Goal: Task Accomplishment & Management: Use online tool/utility

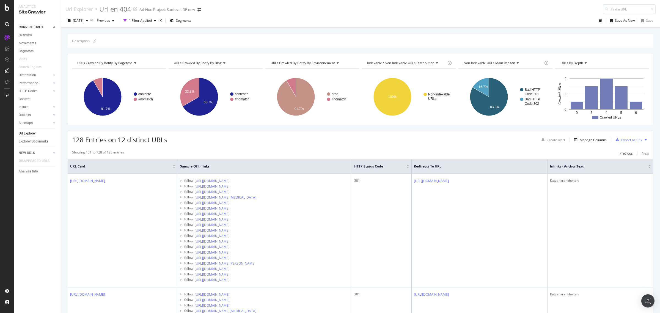
scroll to position [2139, 0]
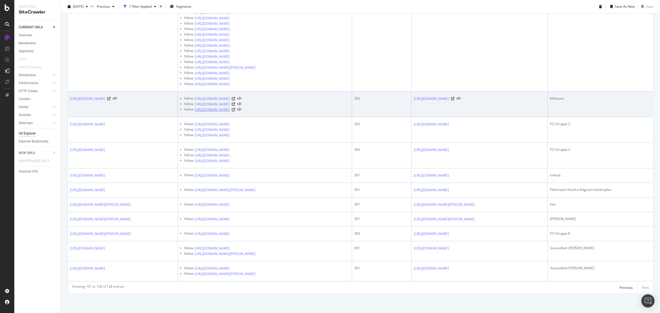
drag, startPoint x: 300, startPoint y: 98, endPoint x: 243, endPoint y: 97, distance: 57.2
click at [243, 107] on div "follow https://www.santevet.de/rasse/rottweiler-rasseportrait" at bounding box center [266, 109] width 165 height 5
copy div "rottweiler-rasseportrait"
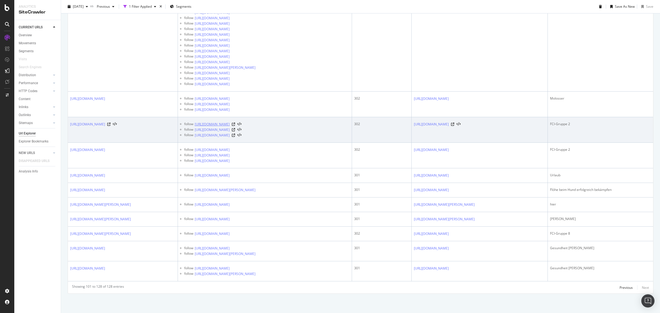
drag, startPoint x: 317, startPoint y: 113, endPoint x: 250, endPoint y: 112, distance: 67.3
click at [249, 121] on div "follow https://www.santevet.de/rasse/dogo-argentino-rasseportrait" at bounding box center [266, 123] width 165 height 5
click at [315, 121] on div "follow https://www.santevet.de/rasse/dogo-argentino-rasseportrait" at bounding box center [266, 123] width 165 height 5
drag, startPoint x: 315, startPoint y: 112, endPoint x: 244, endPoint y: 110, distance: 70.9
click at [244, 121] on div "follow https://www.santevet.de/rasse/dogo-argentino-rasseportrait" at bounding box center [266, 123] width 165 height 5
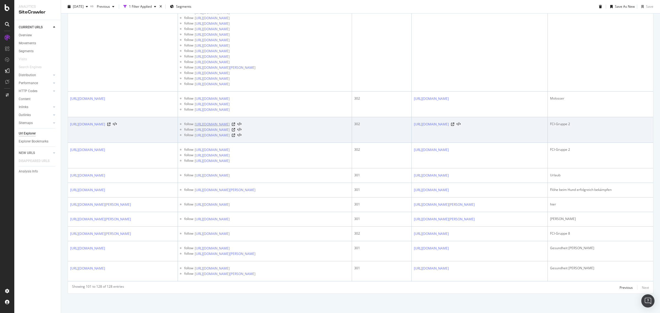
copy div "dogo-argentino-rasseportrait"
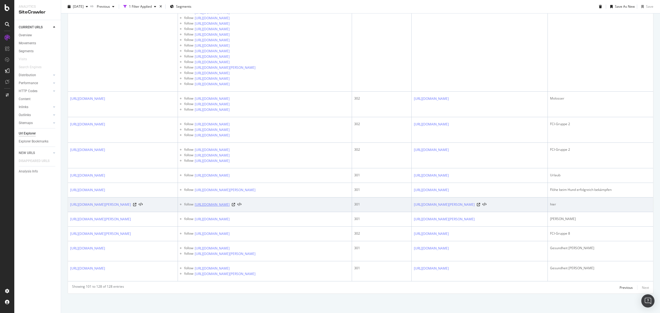
drag, startPoint x: 301, startPoint y: 201, endPoint x: 245, endPoint y: 198, distance: 56.1
click at [245, 202] on div "follow https://www.santevet.de/artikel/katze-anschaffen" at bounding box center [266, 204] width 165 height 5
copy div "katze-anschaffen"
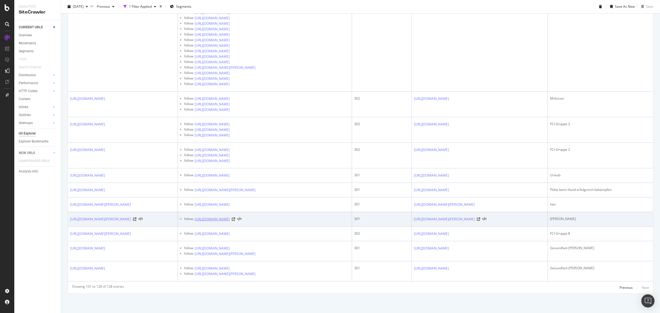
drag, startPoint x: 303, startPoint y: 213, endPoint x: 247, endPoint y: 212, distance: 56.4
click at [246, 216] on div "follow https://www.santevet.de/artikel/katze-blut-im-urin" at bounding box center [266, 218] width 165 height 5
copy div "atze-blut-im-urin"
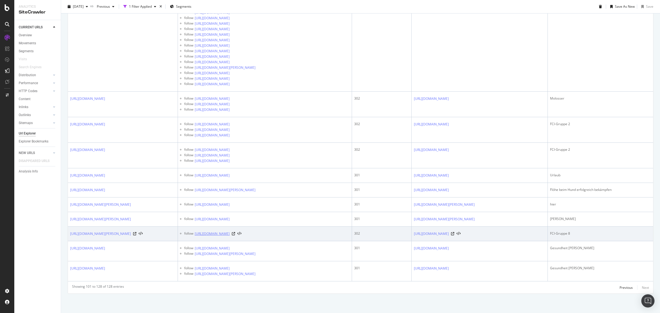
drag, startPoint x: 318, startPoint y: 229, endPoint x: 244, endPoint y: 228, distance: 74.0
click at [244, 231] on div "follow https://www.santevet.de/artikel/hunderassen-fuer-anfaenger" at bounding box center [266, 233] width 165 height 5
copy div "hunderassen-fuer-anfaenger"
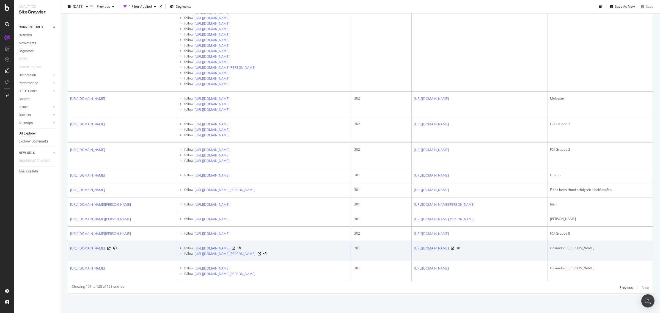
drag, startPoint x: 315, startPoint y: 249, endPoint x: 245, endPoint y: 247, distance: 70.4
click at [245, 247] on div "follow https://www.santevet.de/artikel/rote-augen-hund" at bounding box center [266, 247] width 165 height 5
copy div "rote-augen-hund"
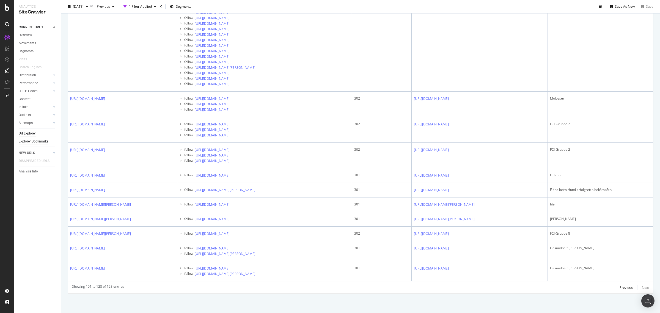
click at [38, 139] on div "Explorer Bookmarks" at bounding box center [34, 142] width 30 height 6
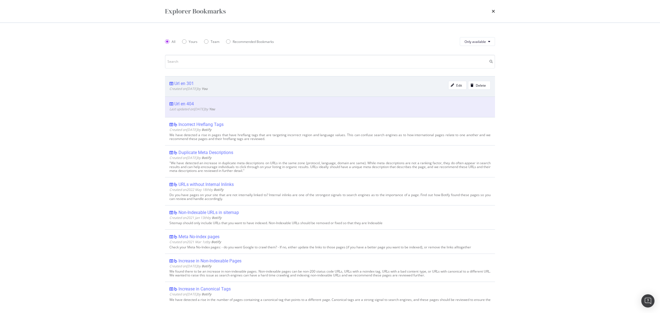
click at [188, 85] on div "Url en 301" at bounding box center [184, 83] width 20 height 5
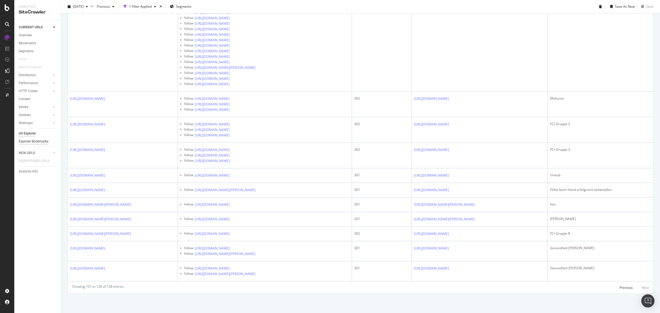
click at [38, 141] on div "Explorer Bookmarks" at bounding box center [34, 142] width 30 height 6
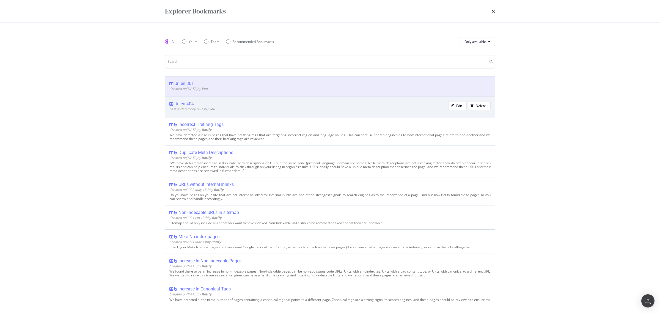
click at [179, 105] on div "Url en 404" at bounding box center [184, 103] width 20 height 5
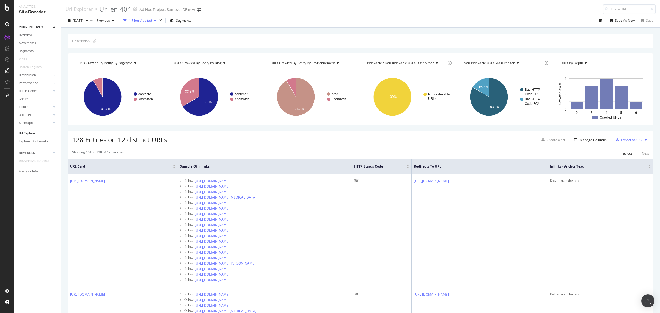
click at [152, 21] on div "1 Filter Applied" at bounding box center [140, 20] width 23 height 5
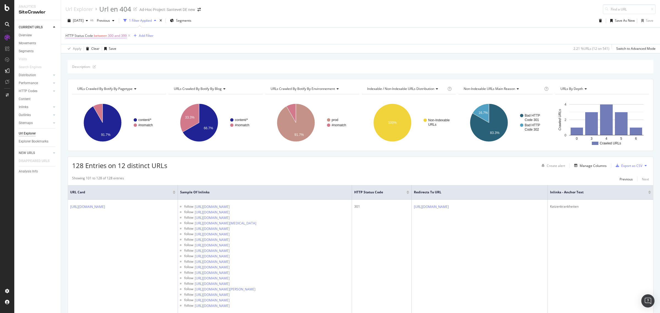
click at [105, 35] on span "between" at bounding box center [100, 35] width 13 height 5
click at [94, 70] on input "300" at bounding box center [100, 67] width 60 height 9
click at [125, 67] on input "301" at bounding box center [100, 67] width 60 height 9
drag, startPoint x: 114, startPoint y: 67, endPoint x: 68, endPoint y: 63, distance: 46.9
click at [68, 63] on div "On Current Crawl Between 301 and 399 Cancel Add filter Apply" at bounding box center [100, 71] width 69 height 62
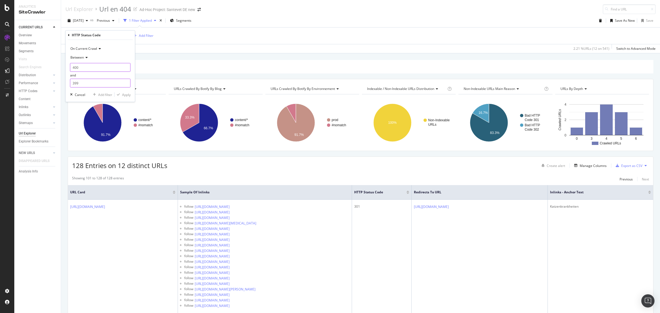
type input "400"
drag, startPoint x: 86, startPoint y: 82, endPoint x: 56, endPoint y: 85, distance: 30.4
click at [56, 85] on body "Analytics SiteCrawler CURRENT URLS Overview Movements Segments Visits Search En…" at bounding box center [330, 156] width 660 height 313
type input "3"
type input "499"
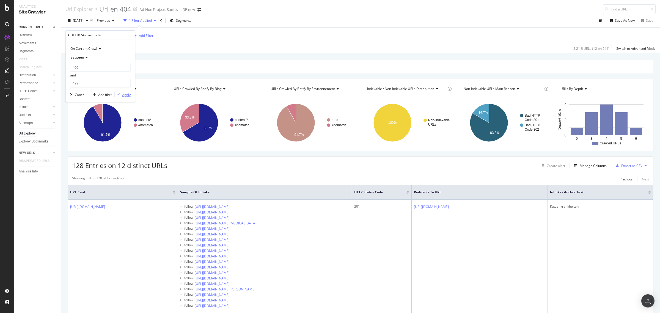
click at [126, 97] on div "Apply" at bounding box center [126, 94] width 9 height 5
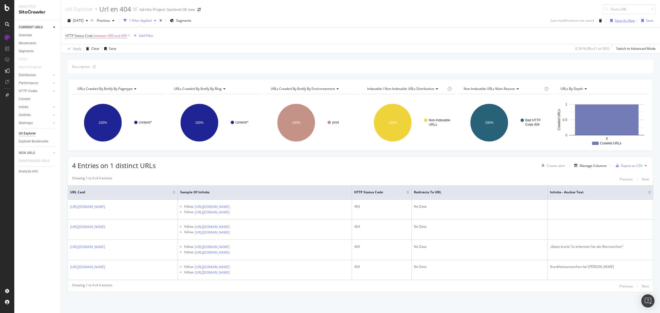
click at [622, 23] on div "Save As New" at bounding box center [625, 20] width 20 height 5
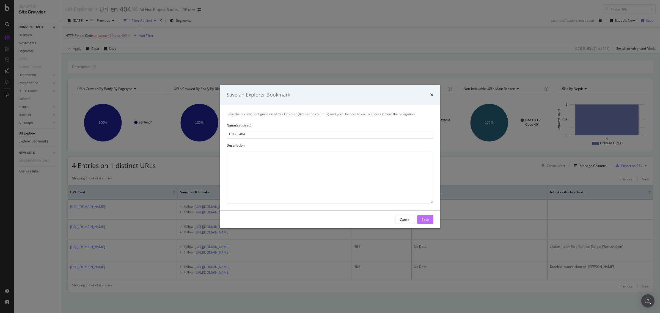
type input "Url en 404"
click at [419, 220] on button "Save" at bounding box center [425, 219] width 16 height 9
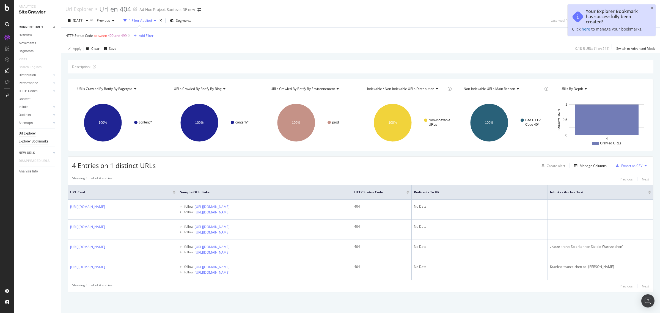
click at [33, 140] on div "Explorer Bookmarks" at bounding box center [34, 142] width 30 height 6
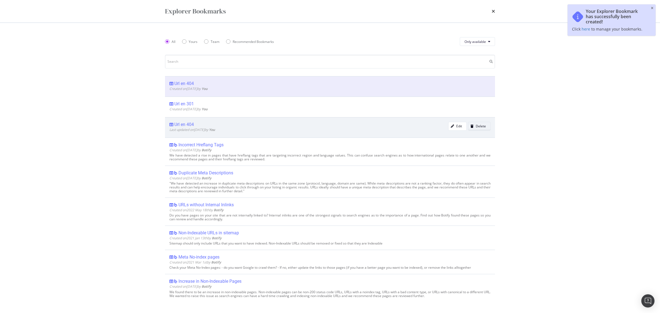
click at [475, 126] on div "Delete" at bounding box center [480, 126] width 10 height 5
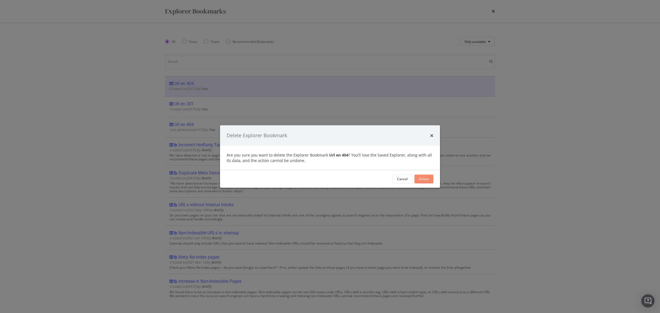
click at [419, 179] on div "Delete" at bounding box center [424, 178] width 10 height 5
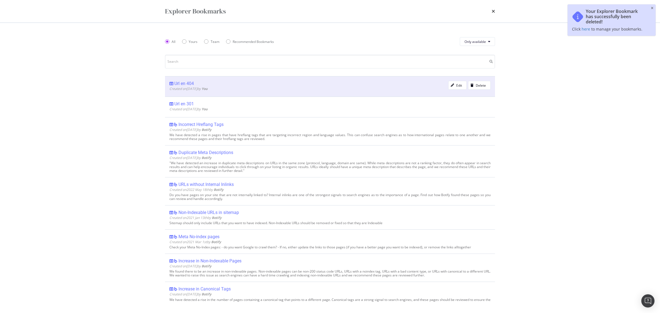
click at [183, 85] on div "Url en 404" at bounding box center [184, 83] width 20 height 5
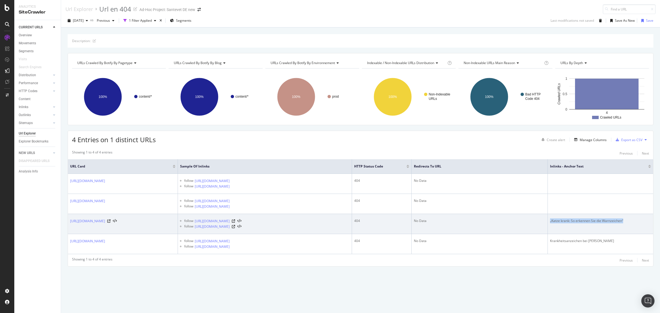
copy div "„Katze krank: So erkennen Sie die Warnzeichen“"
drag, startPoint x: 626, startPoint y: 222, endPoint x: 549, endPoint y: 224, distance: 76.7
click at [549, 224] on td "„Katze krank: So erkennen Sie die Warnzeichen“" at bounding box center [600, 224] width 105 height 20
click at [235, 219] on icon at bounding box center [233, 220] width 3 height 3
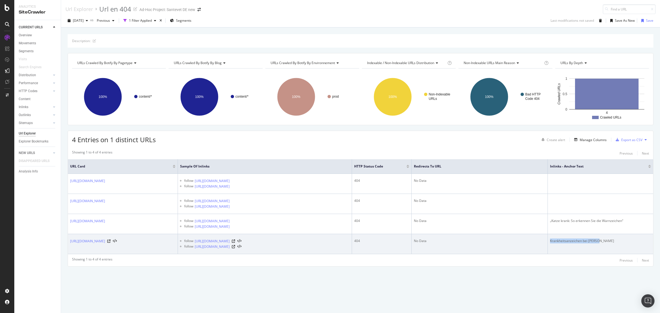
drag, startPoint x: 604, startPoint y: 241, endPoint x: 550, endPoint y: 242, distance: 53.9
click at [550, 242] on div "Krankheitsanzeichen bei Katzen" at bounding box center [600, 240] width 101 height 5
copy div "Krankheitsanzeichen bei Katzen"
click at [235, 246] on icon at bounding box center [233, 246] width 3 height 3
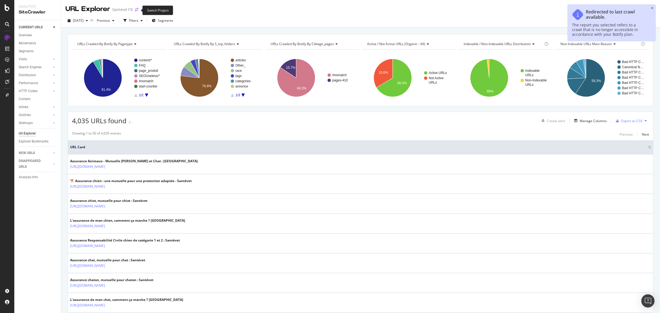
click at [136, 10] on icon "arrow-right-arrow-left" at bounding box center [136, 10] width 3 height 4
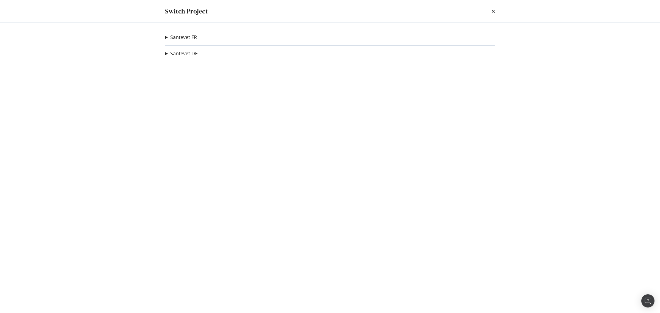
click at [166, 37] on summary "Santevet FR" at bounding box center [181, 37] width 32 height 7
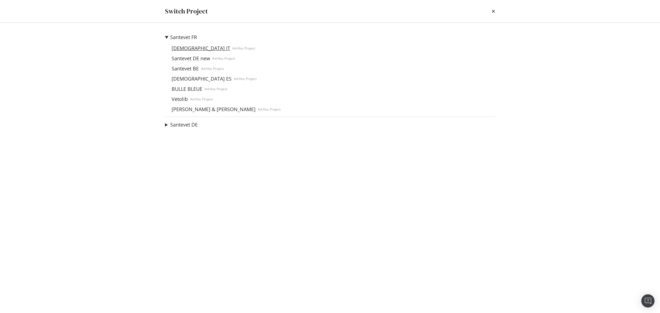
click at [181, 49] on link "[DEMOGRAPHIC_DATA] IT" at bounding box center [200, 48] width 63 height 6
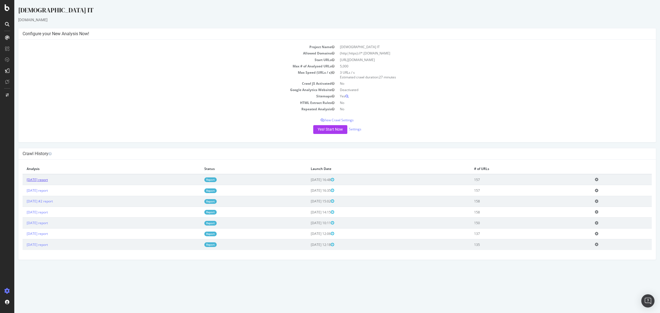
click at [48, 179] on link "[DATE] report" at bounding box center [37, 179] width 21 height 5
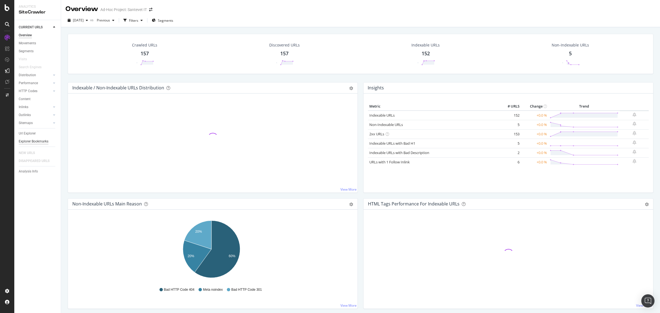
click at [43, 139] on div "Explorer Bookmarks" at bounding box center [34, 142] width 30 height 6
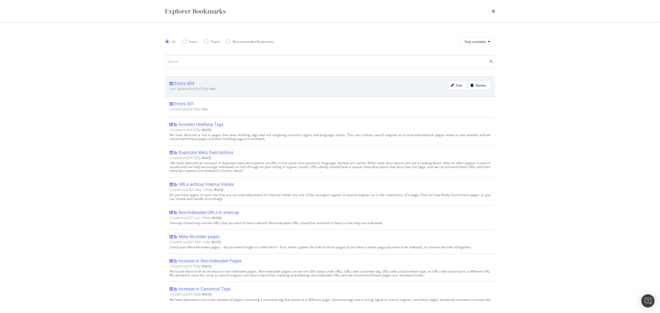
click at [187, 82] on div "Errors 404" at bounding box center [184, 83] width 20 height 5
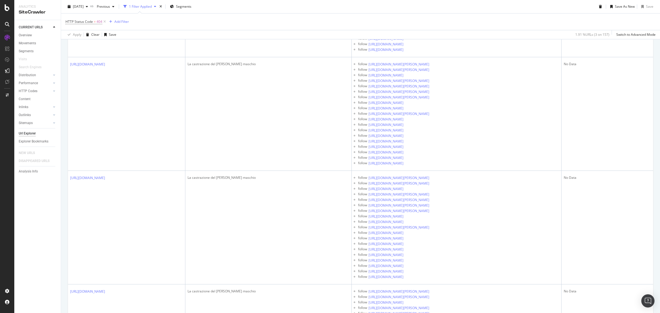
scroll to position [3707, 0]
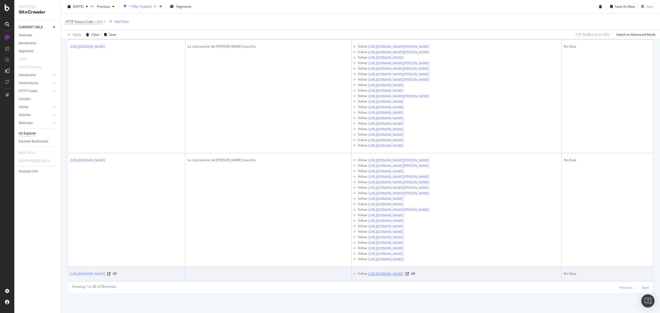
drag, startPoint x: 457, startPoint y: 274, endPoint x: 393, endPoint y: 272, distance: 63.8
click at [393, 272] on div "follow [URL][DOMAIN_NAME]" at bounding box center [458, 273] width 201 height 5
copy div "akita-inu"
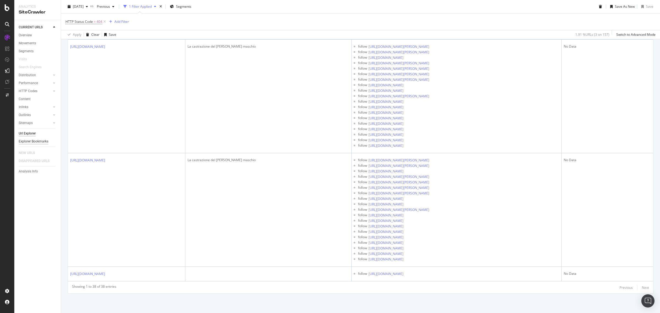
click at [33, 139] on div "Explorer Bookmarks" at bounding box center [34, 142] width 30 height 6
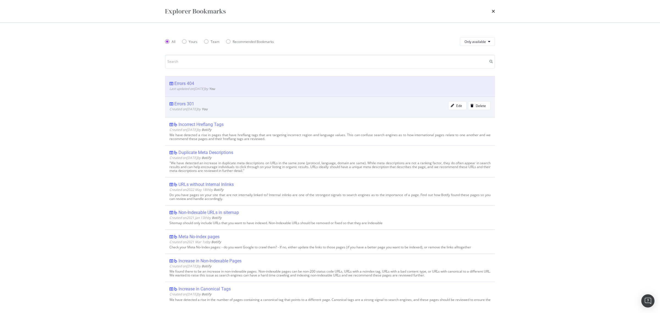
click at [186, 101] on div "Errors 301" at bounding box center [184, 103] width 20 height 5
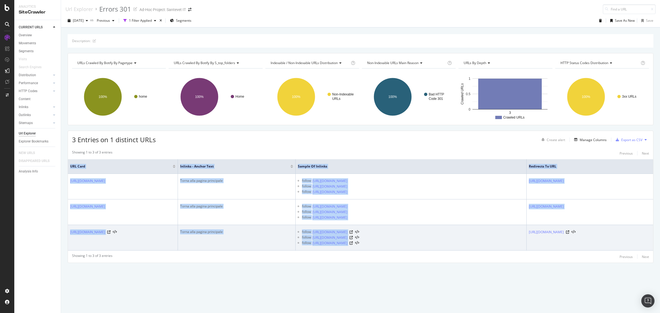
drag, startPoint x: 590, startPoint y: 234, endPoint x: 528, endPoint y: 234, distance: 62.1
click at [528, 234] on td "[URL][DOMAIN_NAME]" at bounding box center [589, 238] width 126 height 26
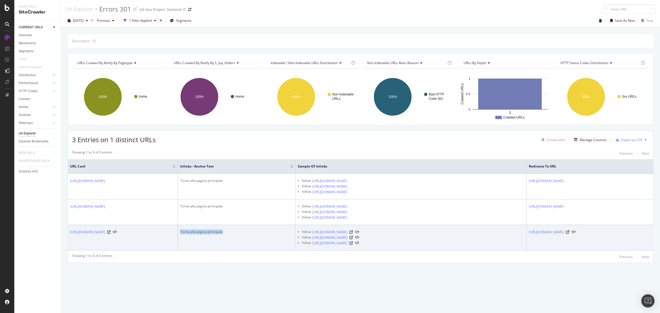
copy div "Torna alla pagina principale"
drag, startPoint x: 244, startPoint y: 233, endPoint x: 179, endPoint y: 230, distance: 65.2
click at [179, 230] on td "Torna alla pagina principale" at bounding box center [237, 238] width 118 height 26
click at [353, 244] on icon at bounding box center [350, 242] width 3 height 3
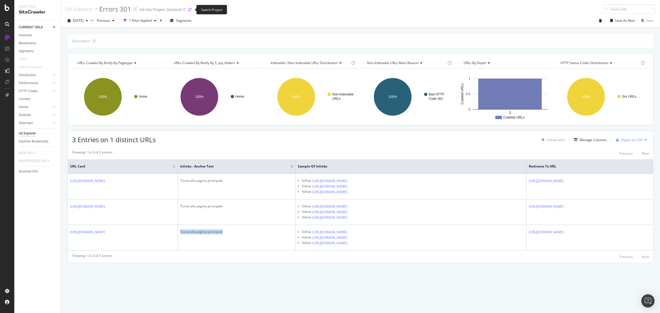
click at [189, 10] on icon "arrow-right-arrow-left" at bounding box center [189, 10] width 3 height 4
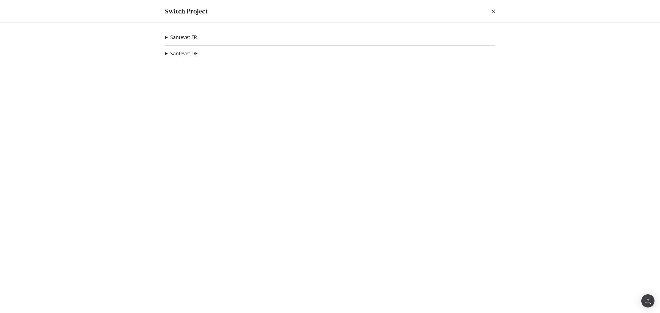
click at [166, 37] on summary "Santevet FR" at bounding box center [181, 37] width 32 height 7
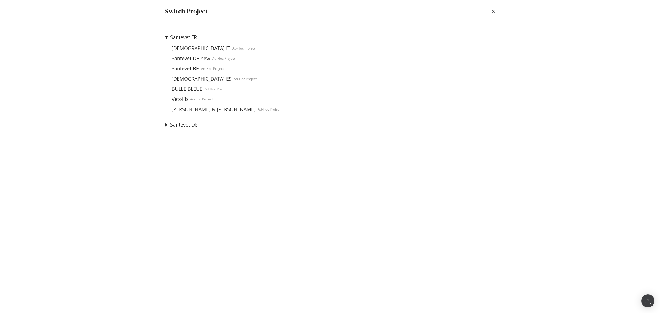
click at [181, 66] on link "Santevet BE" at bounding box center [185, 69] width 32 height 6
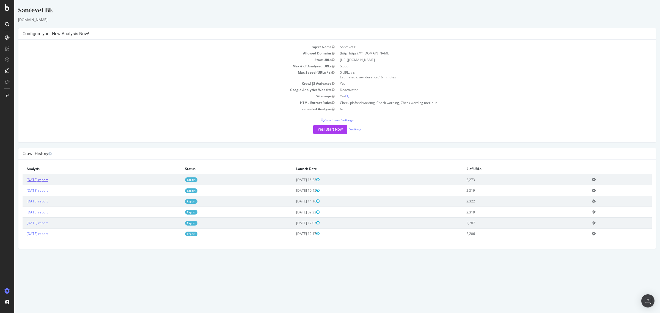
click at [48, 179] on link "[DATE] report" at bounding box center [37, 179] width 21 height 5
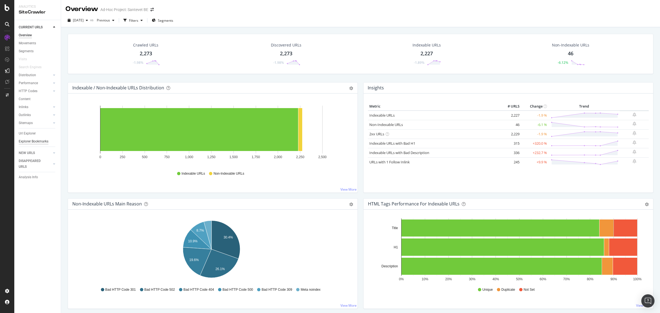
click at [31, 140] on div "Explorer Bookmarks" at bounding box center [34, 142] width 30 height 6
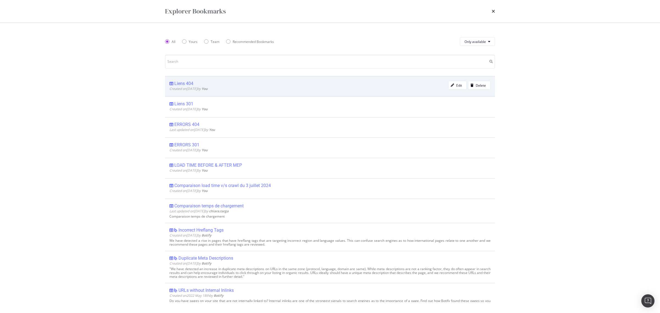
click at [188, 84] on div "Liens 404" at bounding box center [183, 83] width 19 height 5
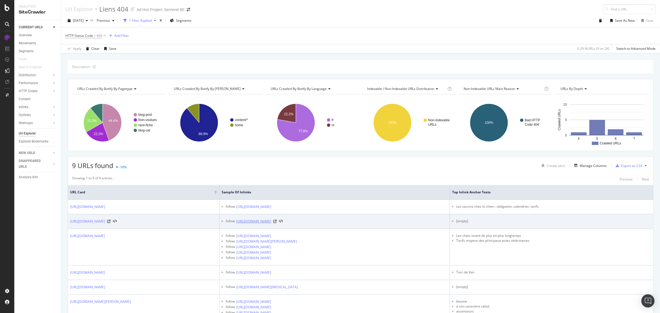
copy div "heupdysplasie-hond"
drag, startPoint x: 410, startPoint y: 221, endPoint x: 358, endPoint y: 220, distance: 52.5
click at [358, 220] on div "follow [URL][DOMAIN_NAME]" at bounding box center [337, 221] width 222 height 5
click at [276, 222] on icon at bounding box center [274, 221] width 3 height 3
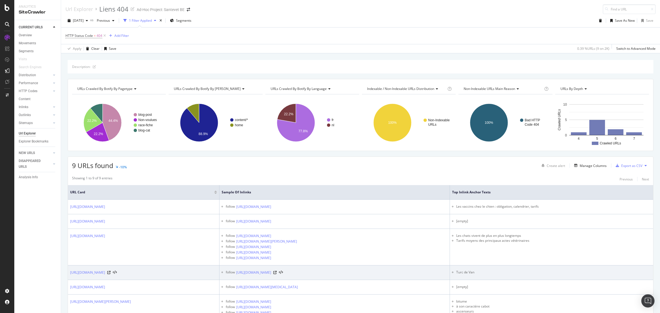
drag, startPoint x: 411, startPoint y: 272, endPoint x: 398, endPoint y: 271, distance: 13.2
click at [398, 271] on div "follow [URL][DOMAIN_NAME]" at bounding box center [337, 272] width 222 height 5
click at [276, 273] on icon at bounding box center [274, 272] width 3 height 3
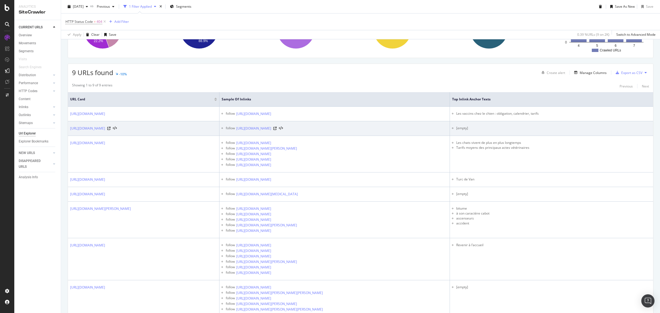
scroll to position [103, 0]
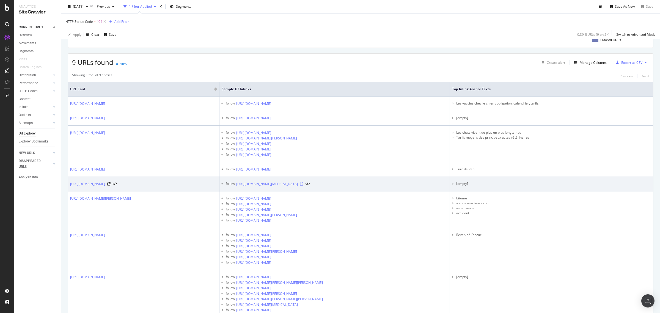
click at [303, 184] on icon at bounding box center [301, 183] width 3 height 3
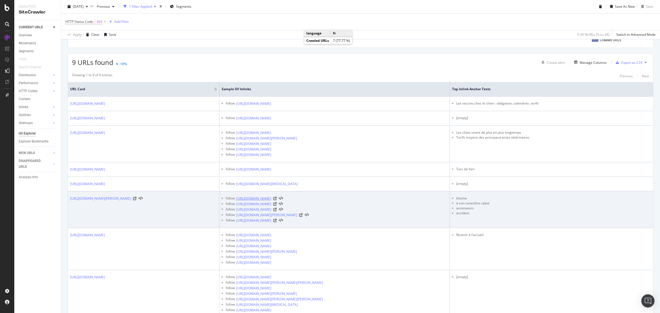
drag, startPoint x: 388, startPoint y: 200, endPoint x: 353, endPoint y: 198, distance: 34.6
click at [353, 198] on div "follow [URL][DOMAIN_NAME]" at bounding box center [337, 198] width 222 height 5
copy div "caniche"
click at [276, 200] on icon at bounding box center [274, 198] width 3 height 3
copy li "à son caractère cabot"
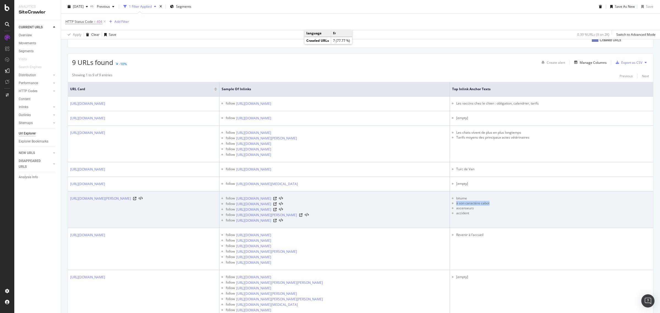
drag, startPoint x: 549, startPoint y: 204, endPoint x: 509, endPoint y: 205, distance: 39.9
click at [510, 206] on li "à son caractère cabot" at bounding box center [553, 203] width 195 height 5
drag, startPoint x: 450, startPoint y: 204, endPoint x: 358, endPoint y: 203, distance: 92.4
click at [358, 203] on div "follow [URL][DOMAIN_NAME]" at bounding box center [337, 203] width 222 height 5
copy div "coussinets-du-chien-prevenir-les-risques-de-brulure"
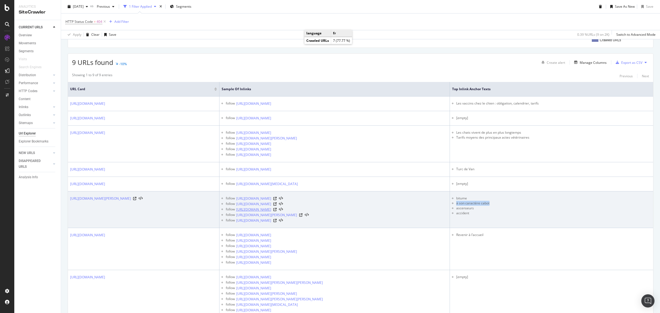
drag, startPoint x: 443, startPoint y: 210, endPoint x: 358, endPoint y: 208, distance: 85.2
click at [358, 208] on div "follow [URL][DOMAIN_NAME]" at bounding box center [337, 209] width 222 height 5
copy div "hotel-pour-chats-et-chiens-en-[GEOGRAPHIC_DATA]"
drag, startPoint x: 452, startPoint y: 216, endPoint x: 358, endPoint y: 213, distance: 94.9
click at [358, 213] on div "follow [URL][DOMAIN_NAME][PERSON_NAME]" at bounding box center [337, 214] width 222 height 5
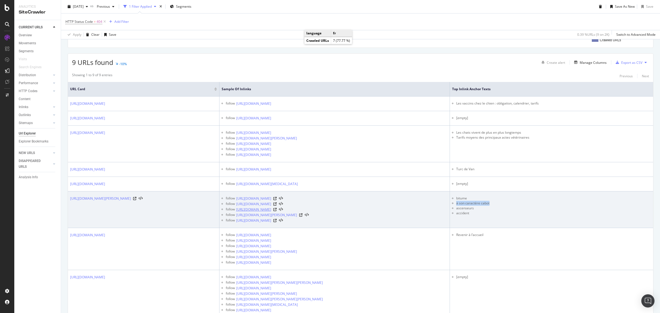
copy div "mon-chien-a-marche-dans-[PERSON_NAME]-quelle-poisse"
drag, startPoint x: 442, startPoint y: 222, endPoint x: 357, endPoint y: 219, distance: 84.7
click at [357, 219] on div "follow [URL][DOMAIN_NAME]" at bounding box center [337, 220] width 222 height 5
copy div "chien-accidente-comment-reagir"
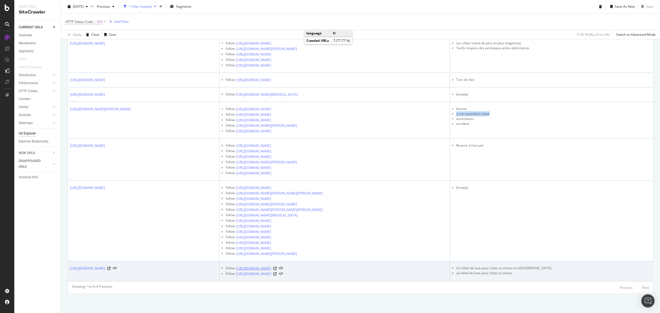
drag, startPoint x: 460, startPoint y: 267, endPoint x: 358, endPoint y: 268, distance: 101.7
click at [358, 268] on div "follow [URL][DOMAIN_NAME]" at bounding box center [337, 268] width 222 height 5
copy div "une-creche-de-jour-pour-les-chiens-en-[GEOGRAPHIC_DATA]"
drag, startPoint x: 465, startPoint y: 275, endPoint x: 358, endPoint y: 274, distance: 106.9
click at [358, 274] on div "follow [URL][DOMAIN_NAME]" at bounding box center [337, 273] width 222 height 5
